Goal: Find specific page/section: Find specific page/section

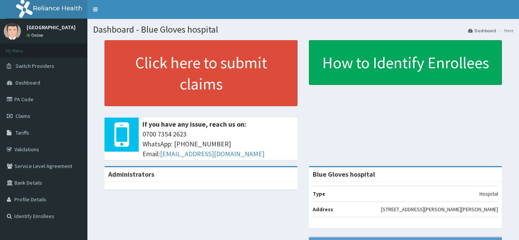
click at [36, 141] on link "Validations" at bounding box center [43, 149] width 87 height 17
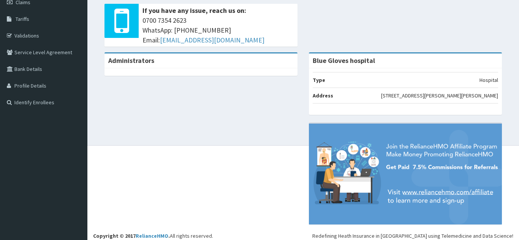
click at [36, 35] on link "Validations" at bounding box center [43, 35] width 87 height 17
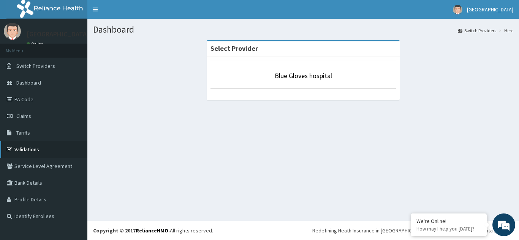
click at [14, 149] on link "Validations" at bounding box center [43, 149] width 87 height 17
